Goal: Information Seeking & Learning: Learn about a topic

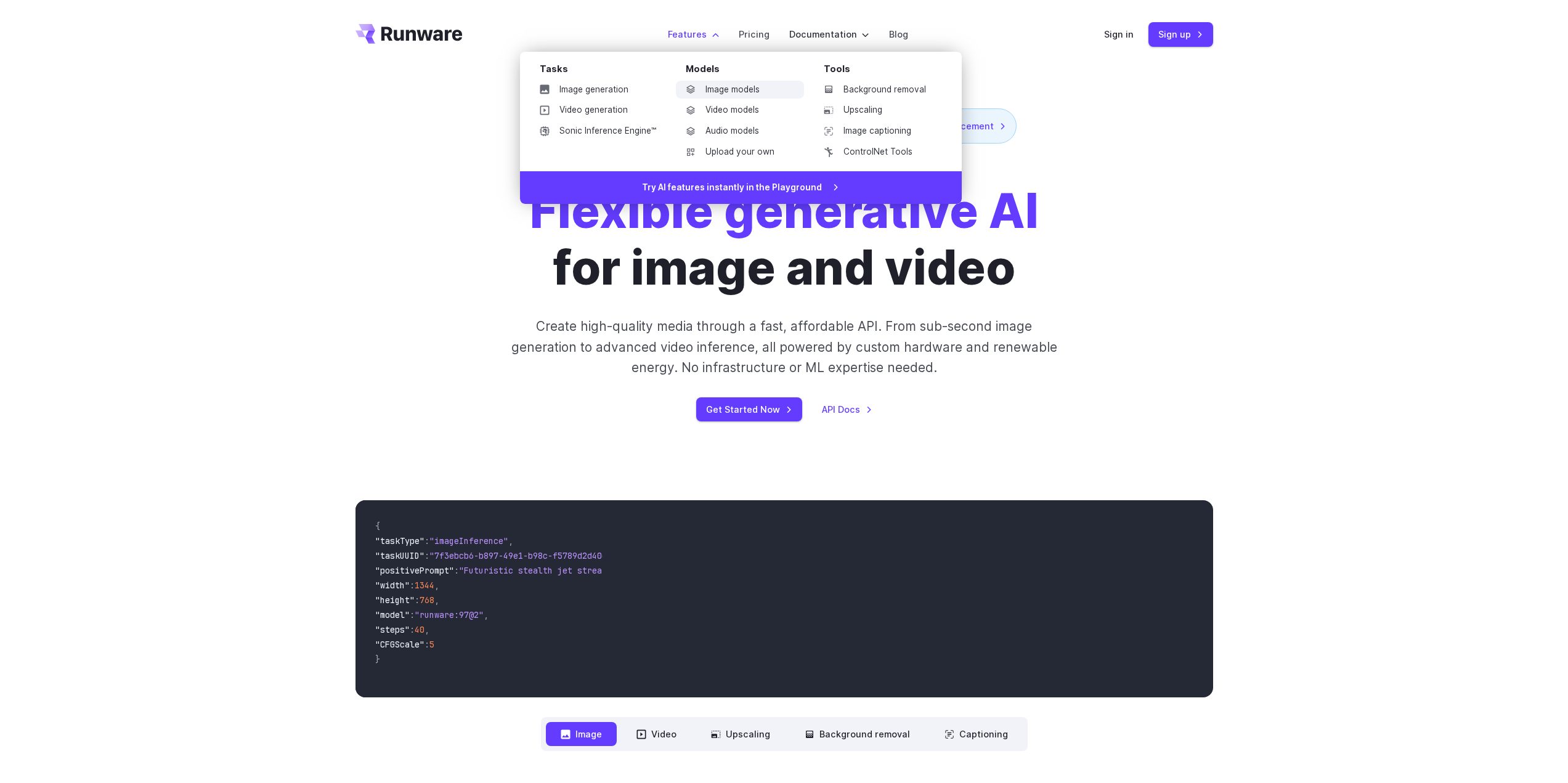
click at [730, 90] on link "Image models" at bounding box center [739, 90] width 128 height 19
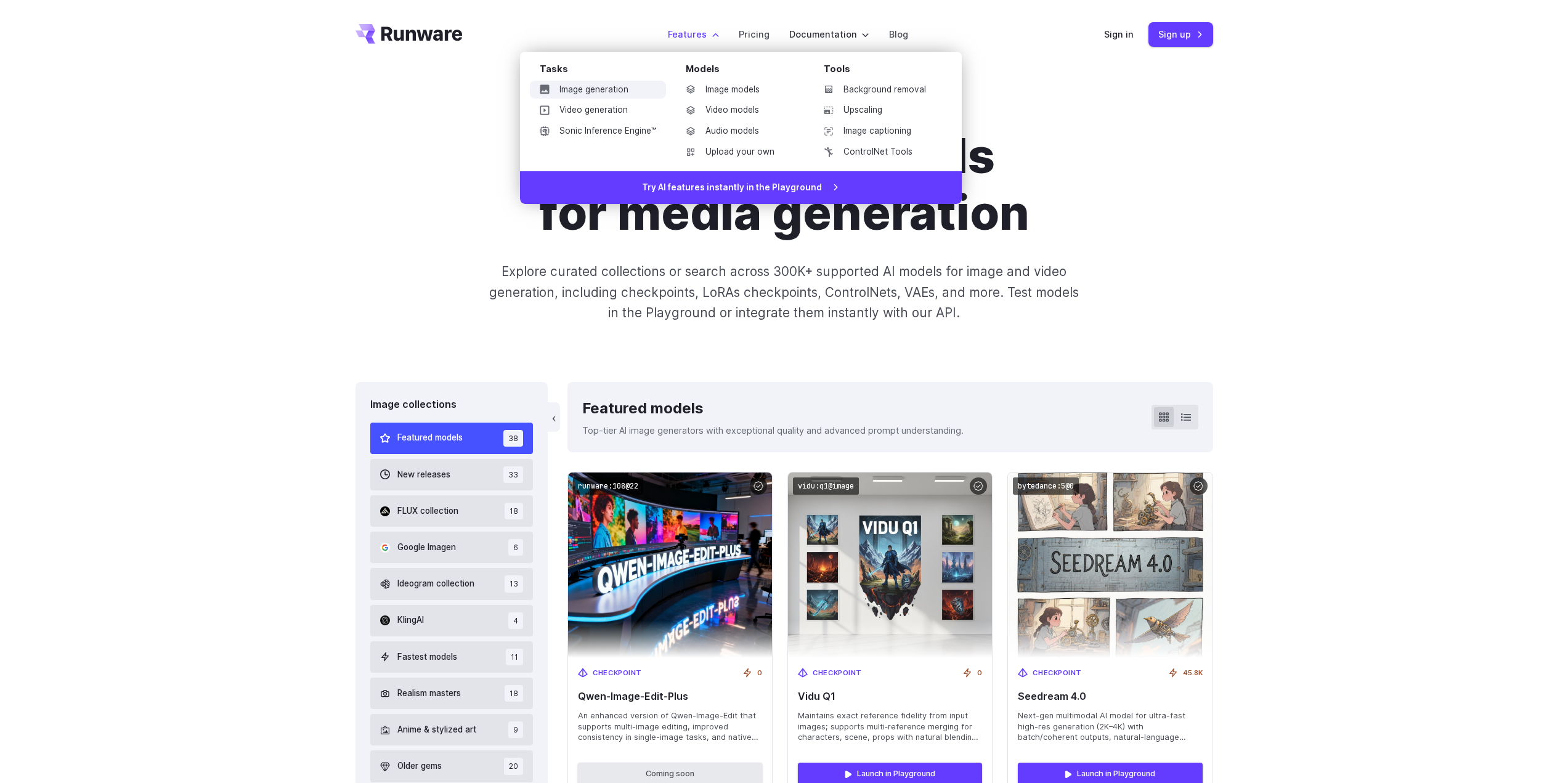
click at [609, 91] on link "Image generation" at bounding box center [597, 90] width 136 height 19
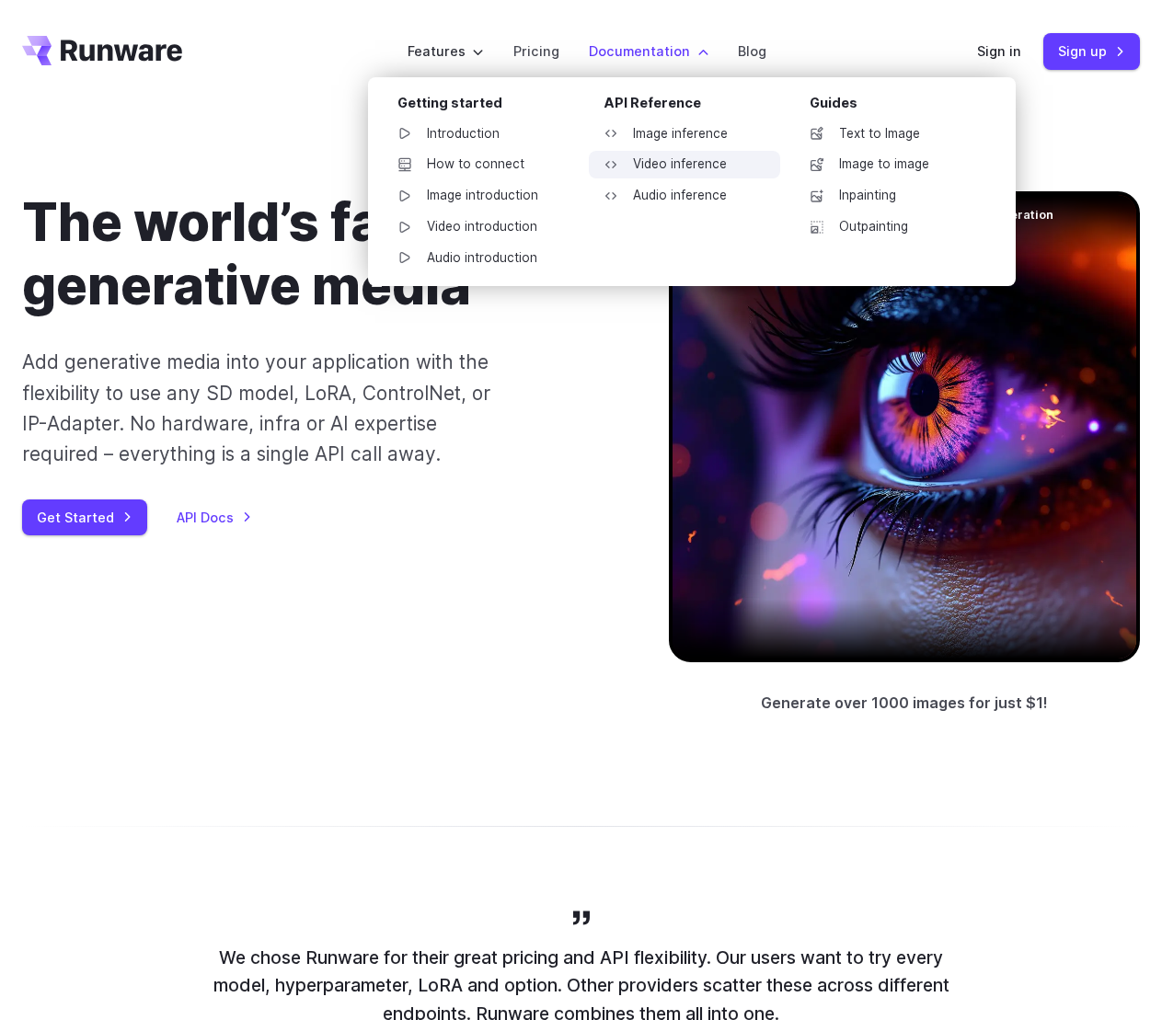
click at [647, 159] on link "Video inference" at bounding box center [684, 165] width 191 height 28
